Goal: Check status: Check status

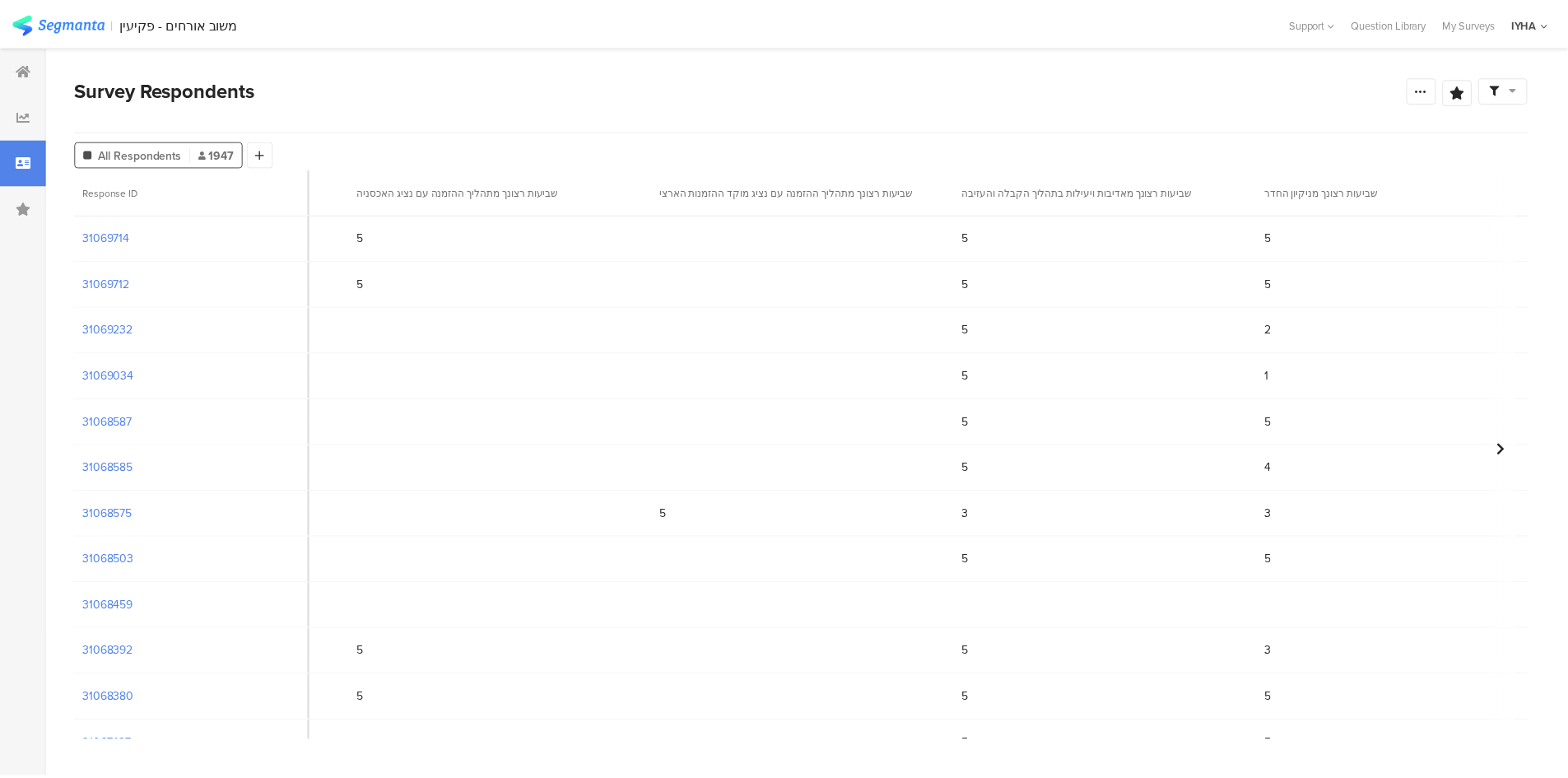
scroll to position [0, 1303]
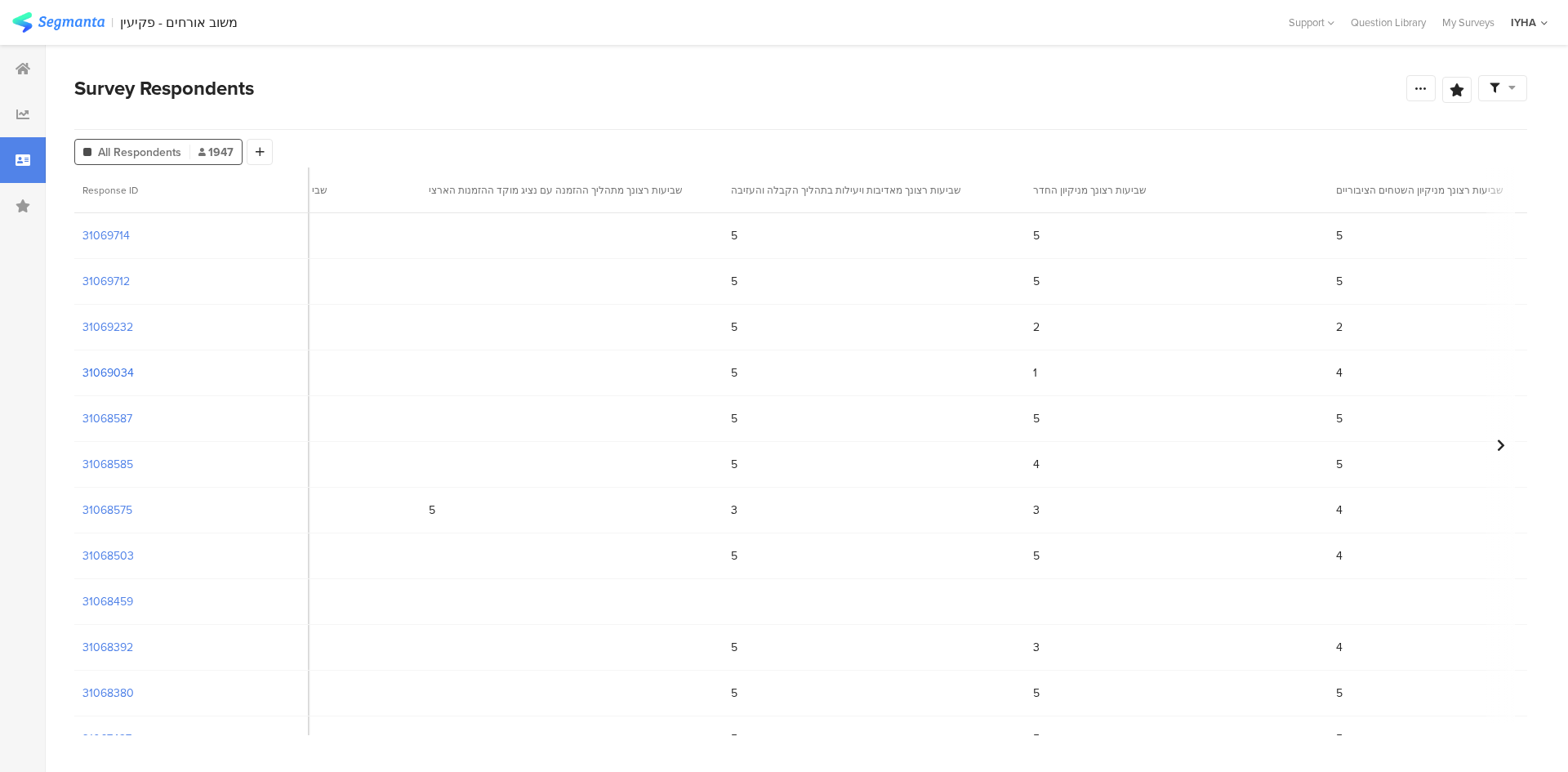
click at [106, 369] on section "31069034" at bounding box center [108, 373] width 51 height 17
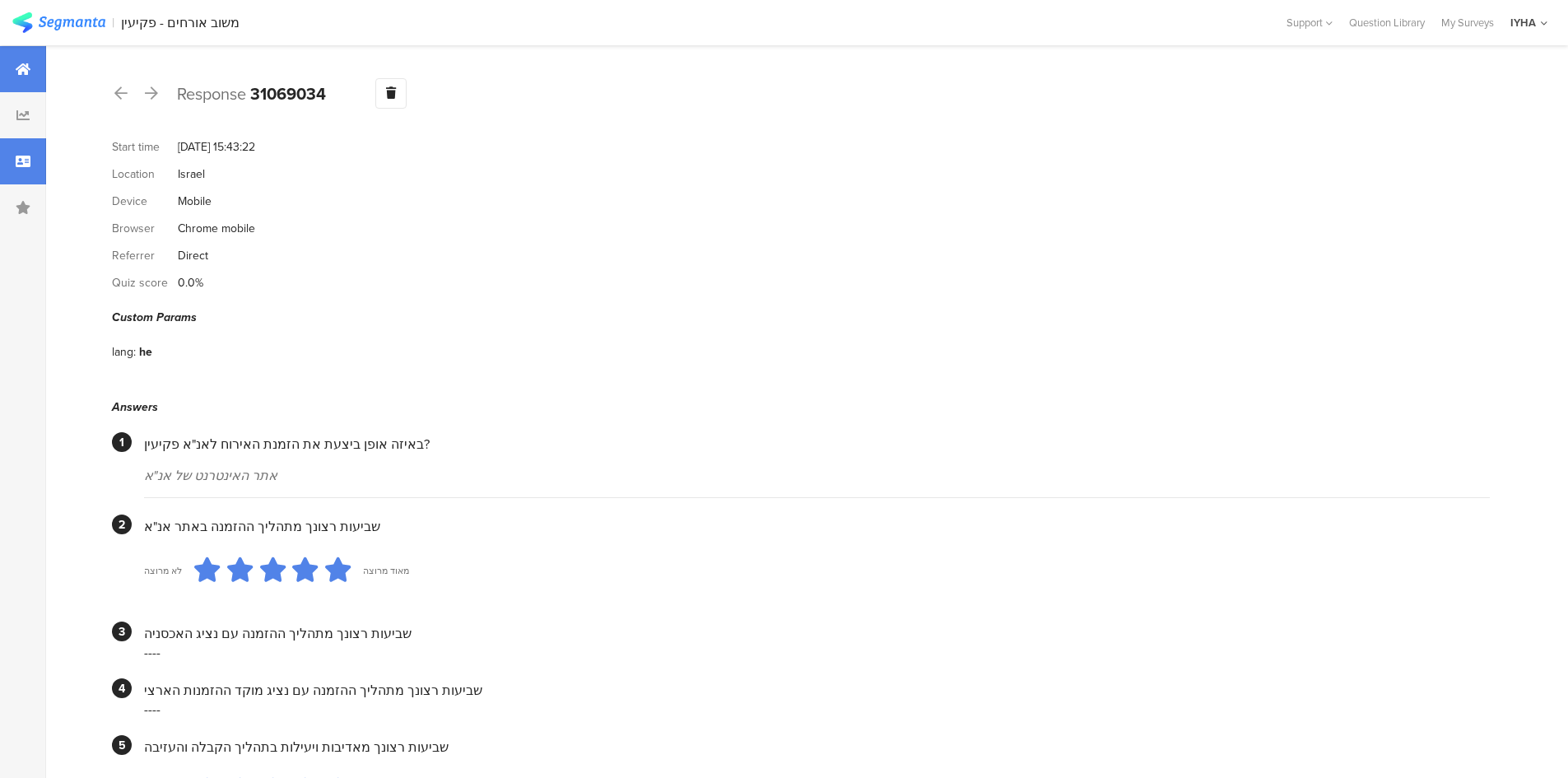
drag, startPoint x: 354, startPoint y: 249, endPoint x: 23, endPoint y: 60, distance: 381.2
click at [23, 60] on div at bounding box center [23, 69] width 46 height 46
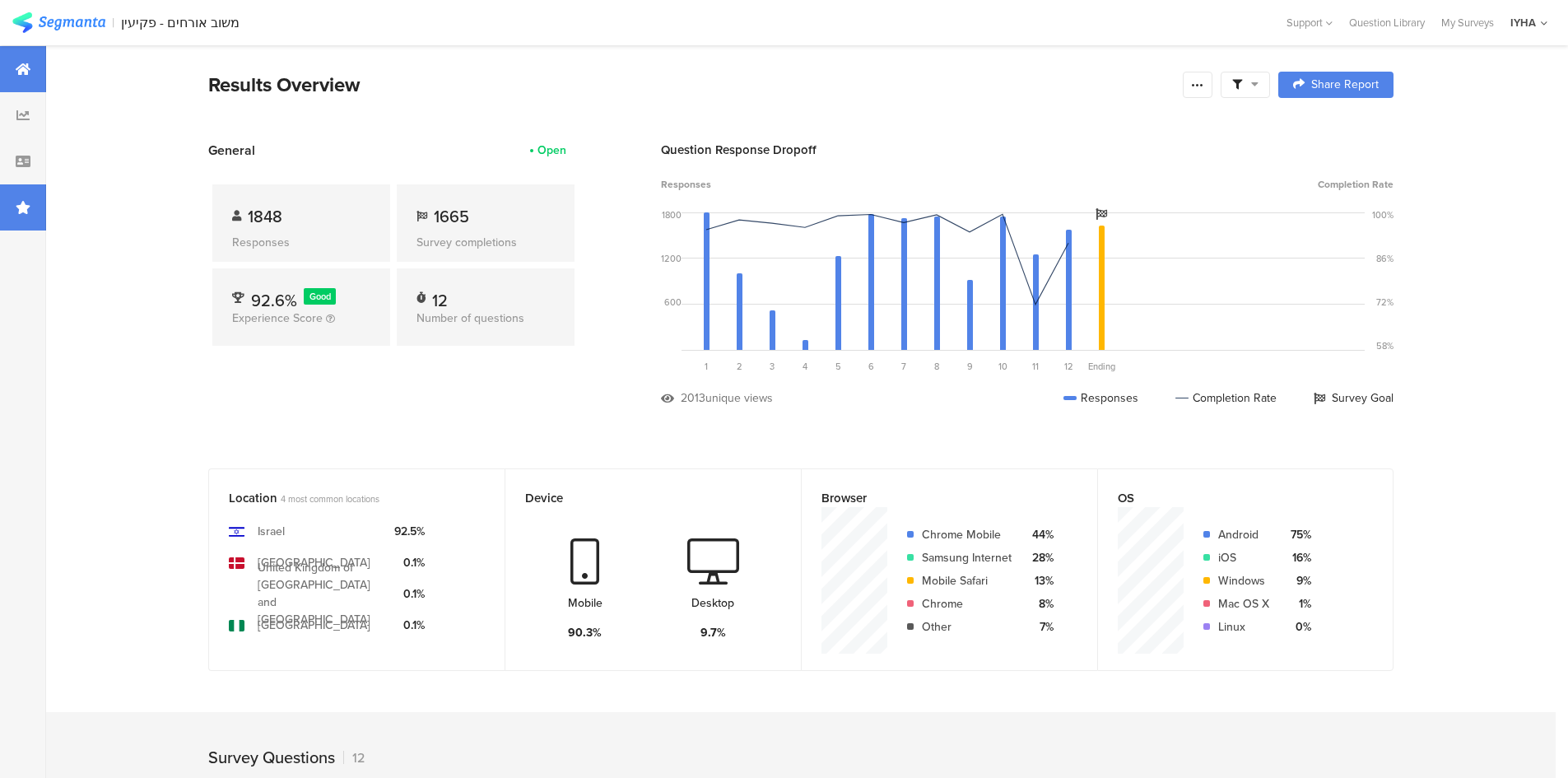
click at [9, 192] on div at bounding box center [23, 208] width 46 height 46
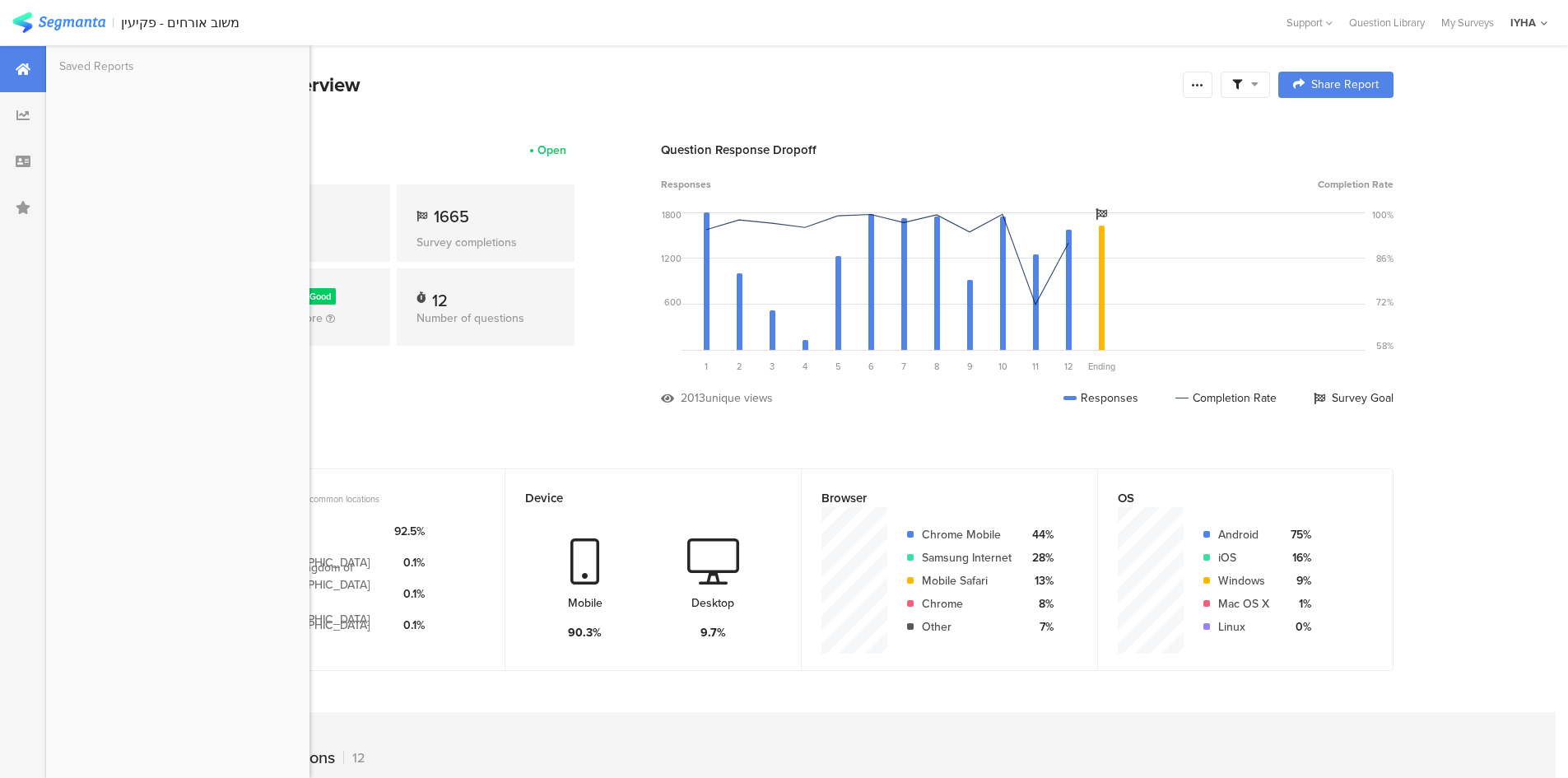
click at [470, 90] on div "Results Overview" at bounding box center [692, 85] width 966 height 30
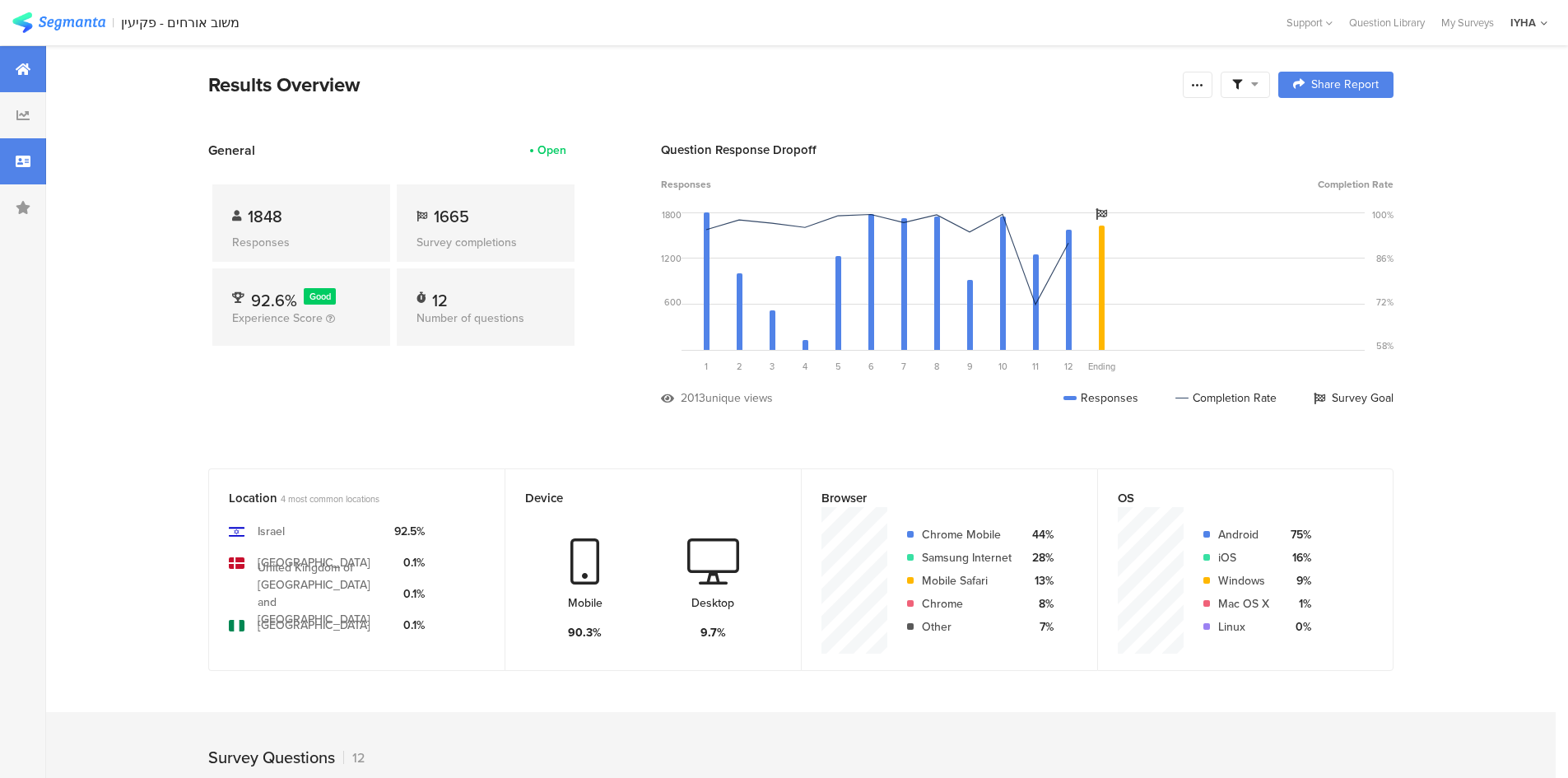
click at [19, 167] on icon at bounding box center [23, 162] width 15 height 13
